Goal: Find specific page/section: Find specific page/section

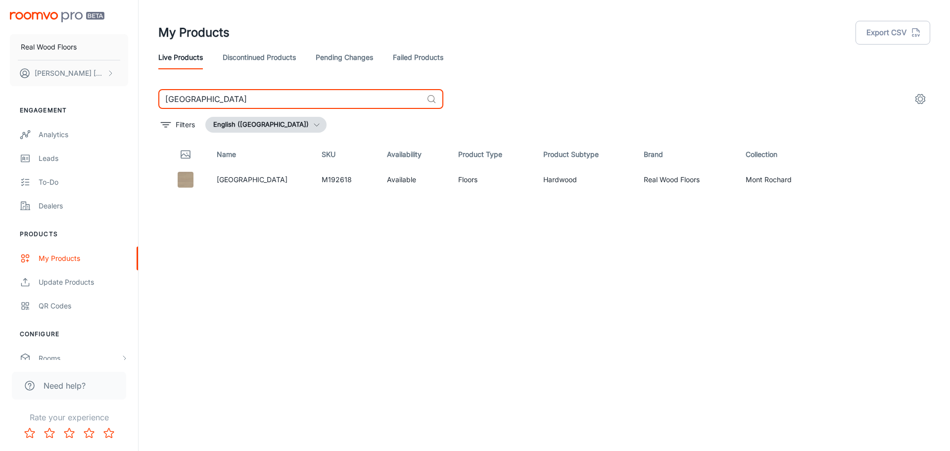
drag, startPoint x: 163, startPoint y: 97, endPoint x: 132, endPoint y: 92, distance: 32.1
click at [132, 93] on div "Real Wood Floors [PERSON_NAME] Engagement Analytics Leads To-do Dealers Product…" at bounding box center [475, 221] width 950 height 443
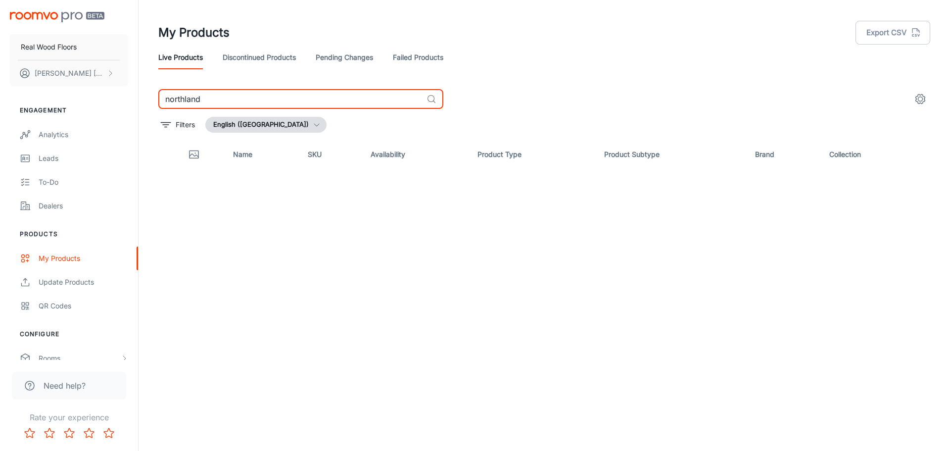
drag, startPoint x: 210, startPoint y: 102, endPoint x: 130, endPoint y: 85, distance: 81.9
click at [130, 85] on div "Real Wood Floors [PERSON_NAME] Engagement Analytics Leads To-do Dealers Product…" at bounding box center [475, 221] width 950 height 443
paste input "Barewoo"
type input "Barewood"
drag, startPoint x: 219, startPoint y: 100, endPoint x: 108, endPoint y: 85, distance: 111.9
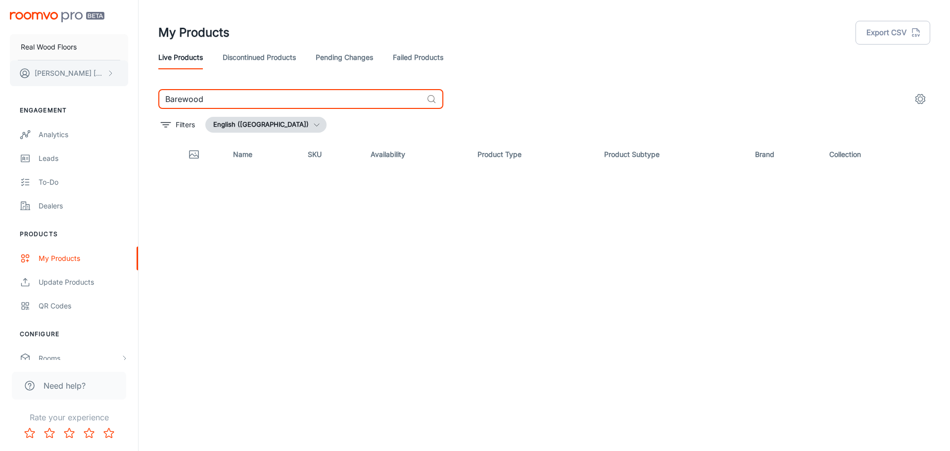
click at [108, 85] on div "Real Wood Floors [PERSON_NAME] Engagement Analytics Leads To-do Dealers Product…" at bounding box center [475, 221] width 950 height 443
